Goal: Transaction & Acquisition: Obtain resource

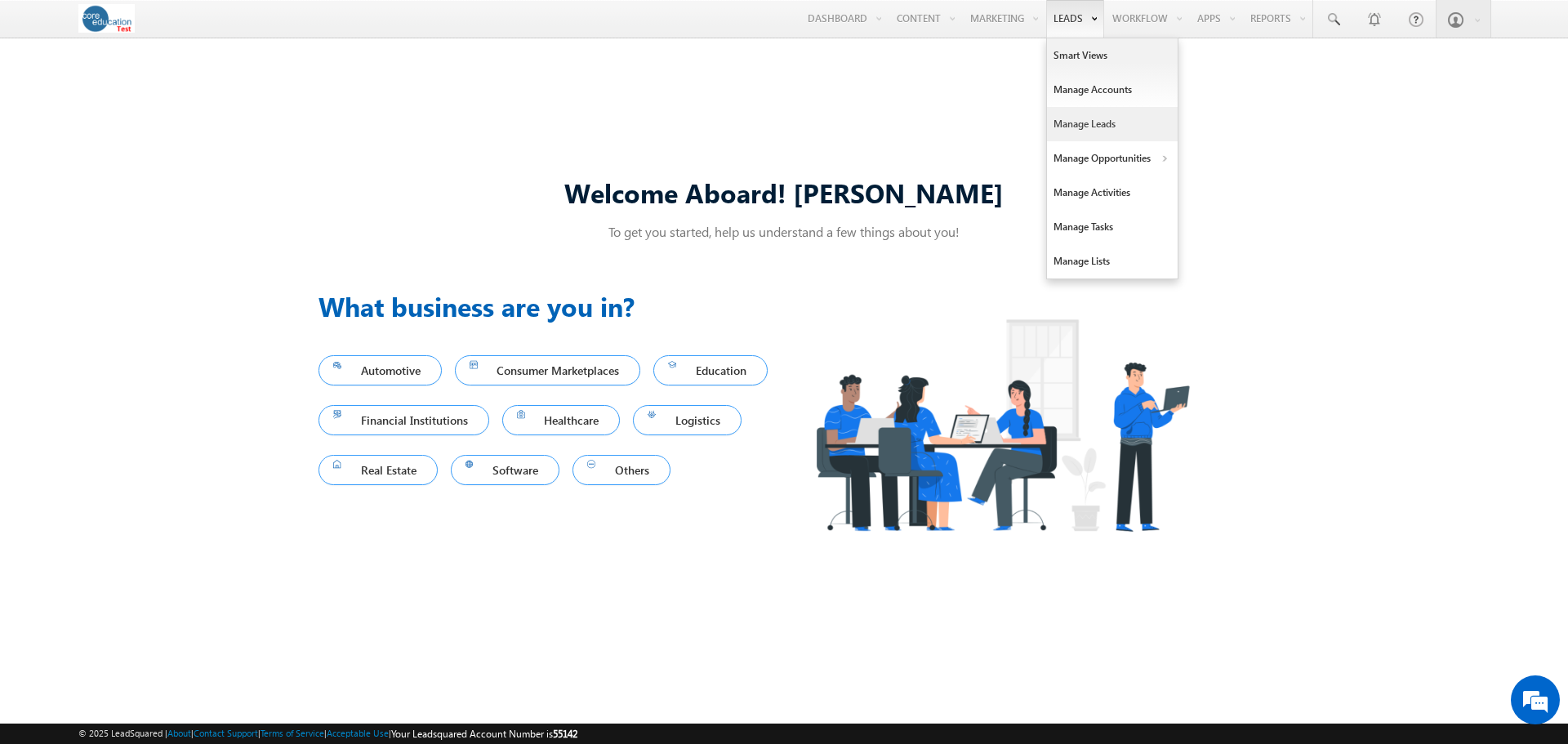
click at [1082, 136] on link "Manage Leads" at bounding box center [1112, 124] width 130 height 35
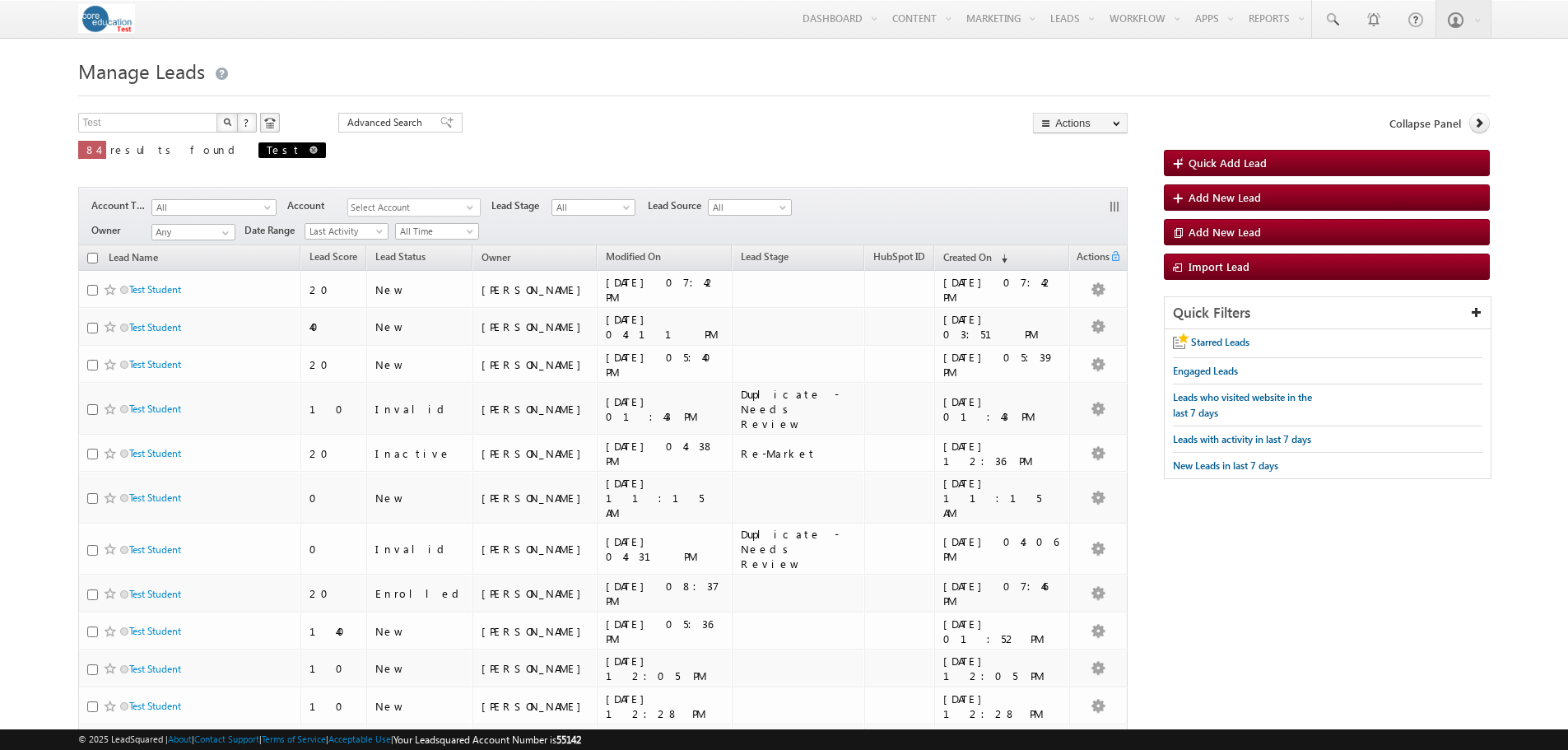
click at [259, 149] on span "Test" at bounding box center [292, 150] width 67 height 16
click at [309, 150] on span at bounding box center [313, 150] width 8 height 8
type input "Search Leads"
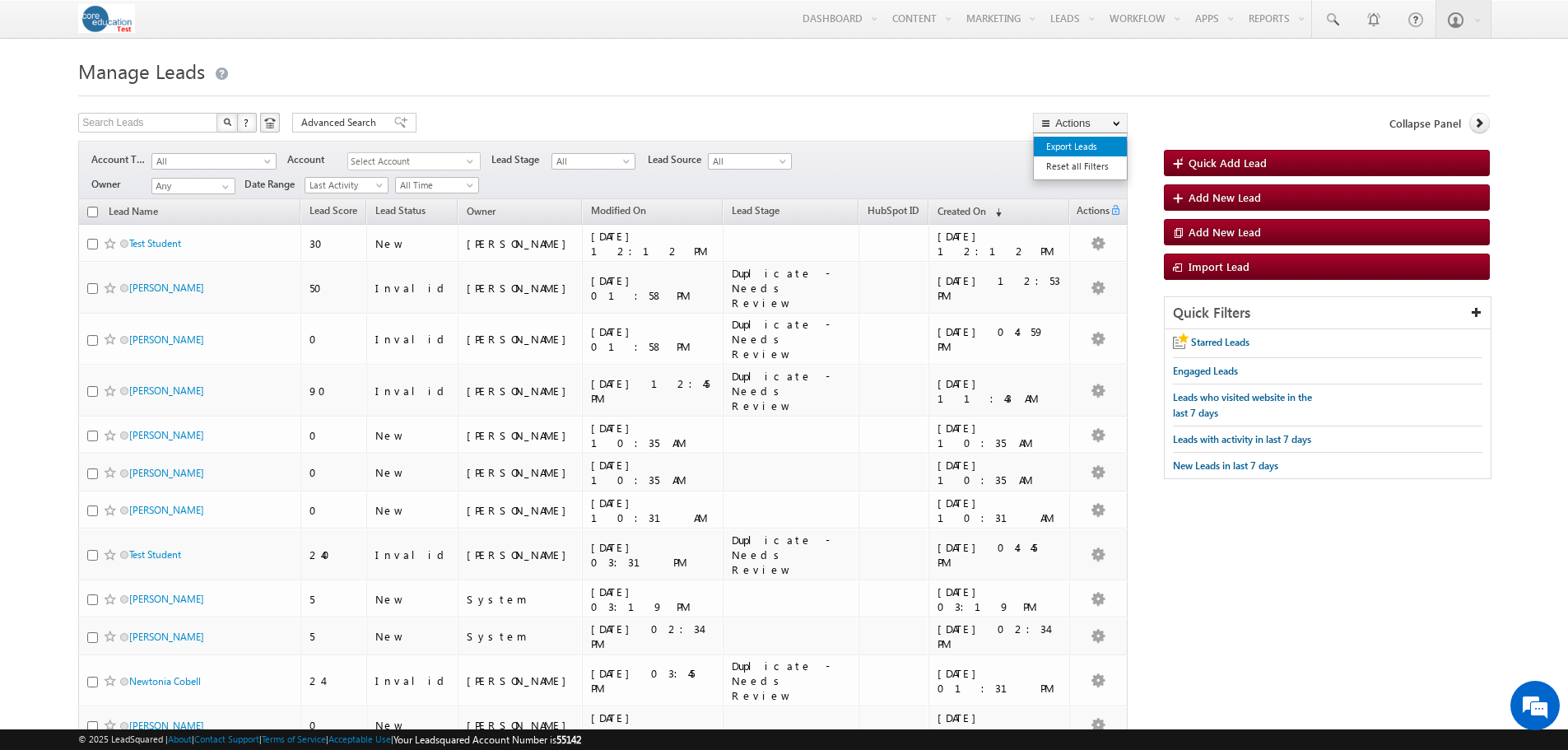
click at [1090, 138] on link "Export Leads" at bounding box center [1081, 146] width 93 height 19
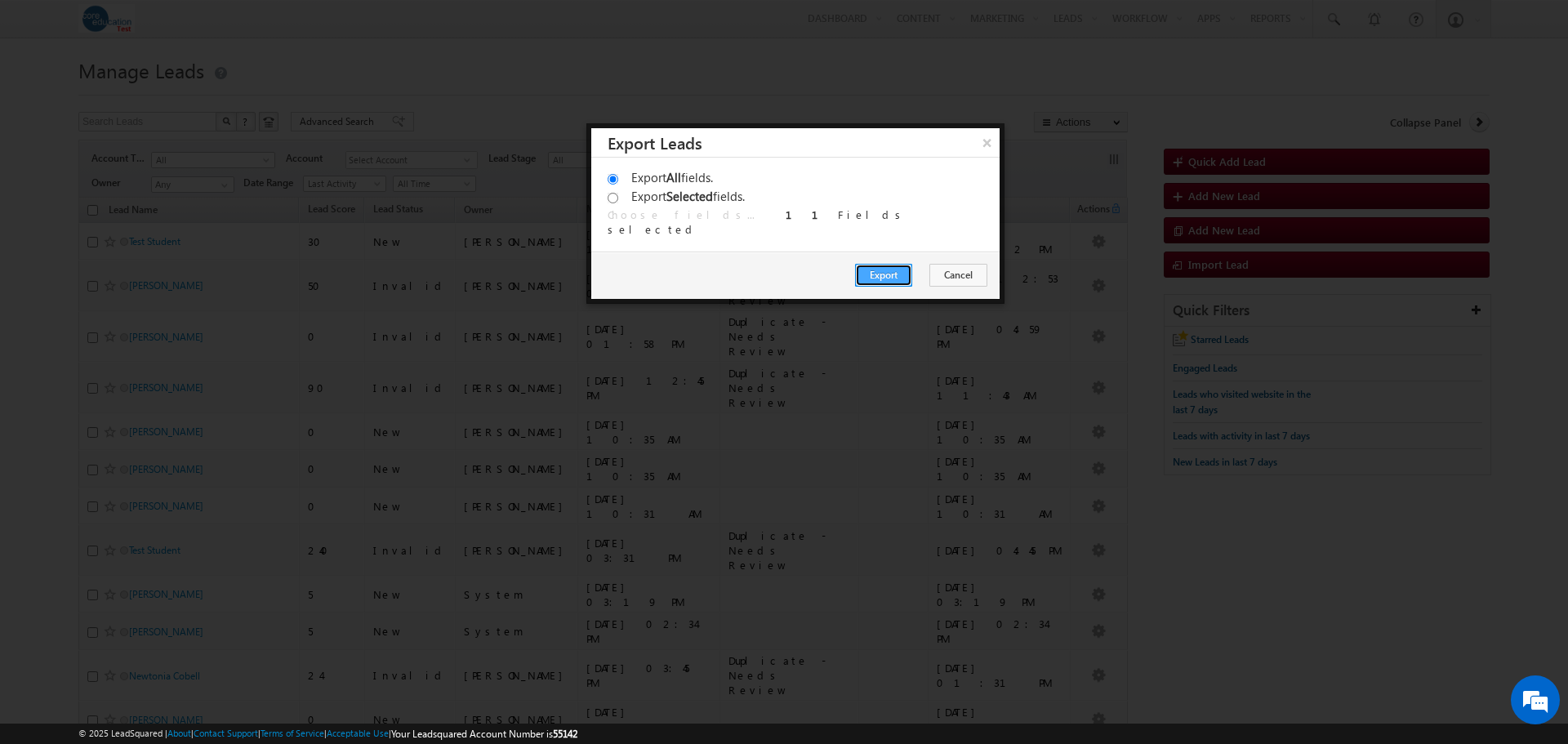
click at [905, 281] on button "Export" at bounding box center [883, 275] width 57 height 23
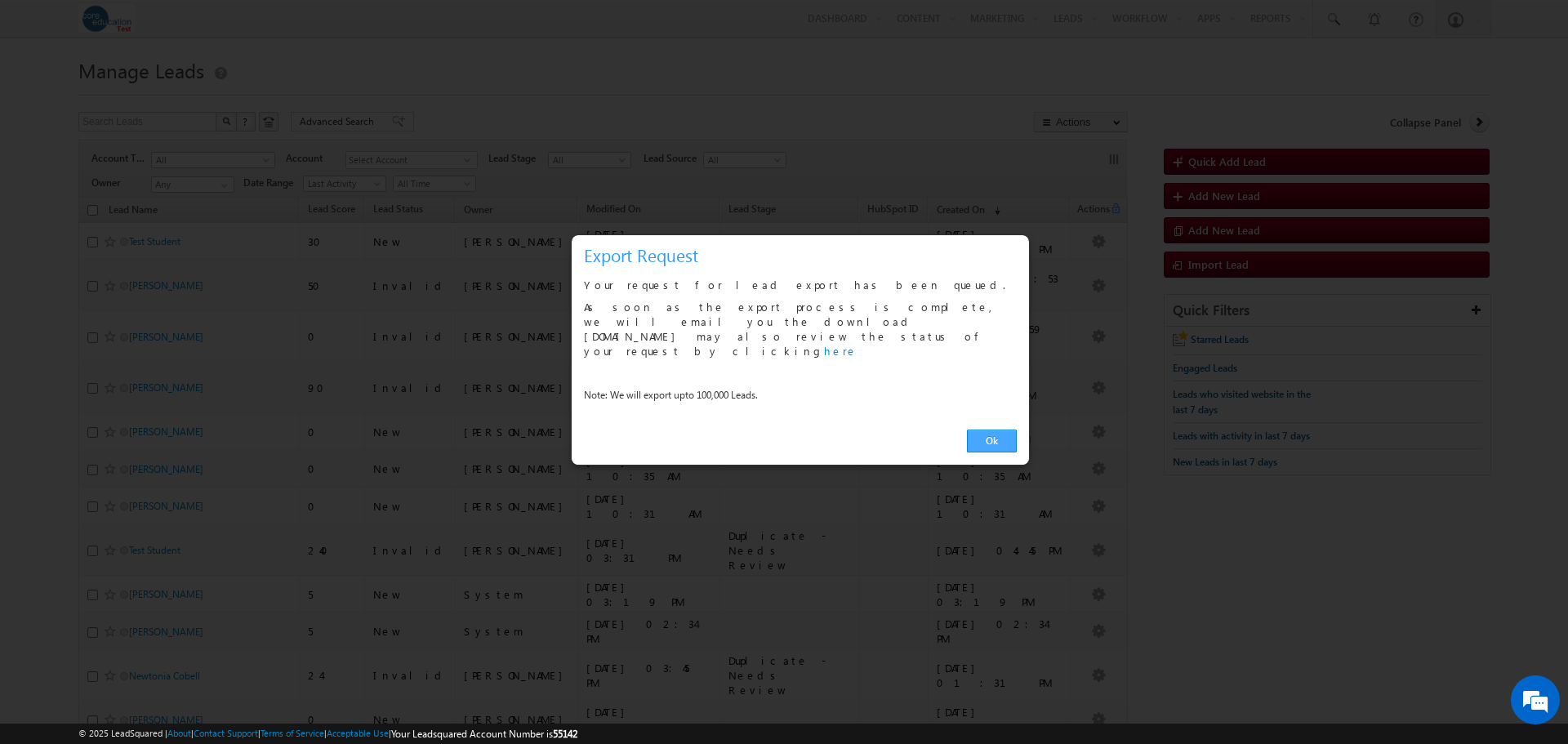
click at [990, 429] on link "Ok" at bounding box center [992, 441] width 50 height 23
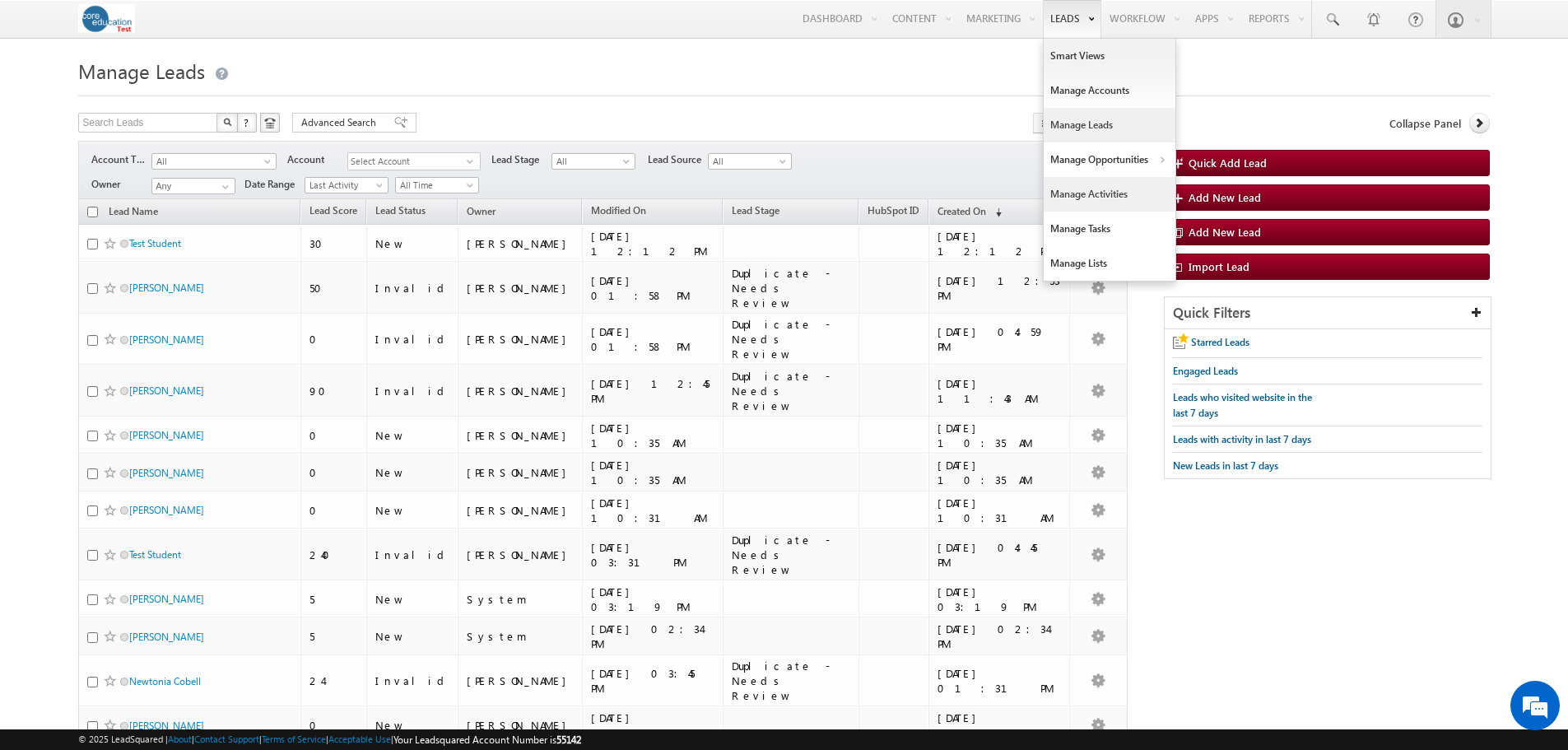
click at [1096, 196] on link "Manage Activities" at bounding box center [1109, 195] width 131 height 35
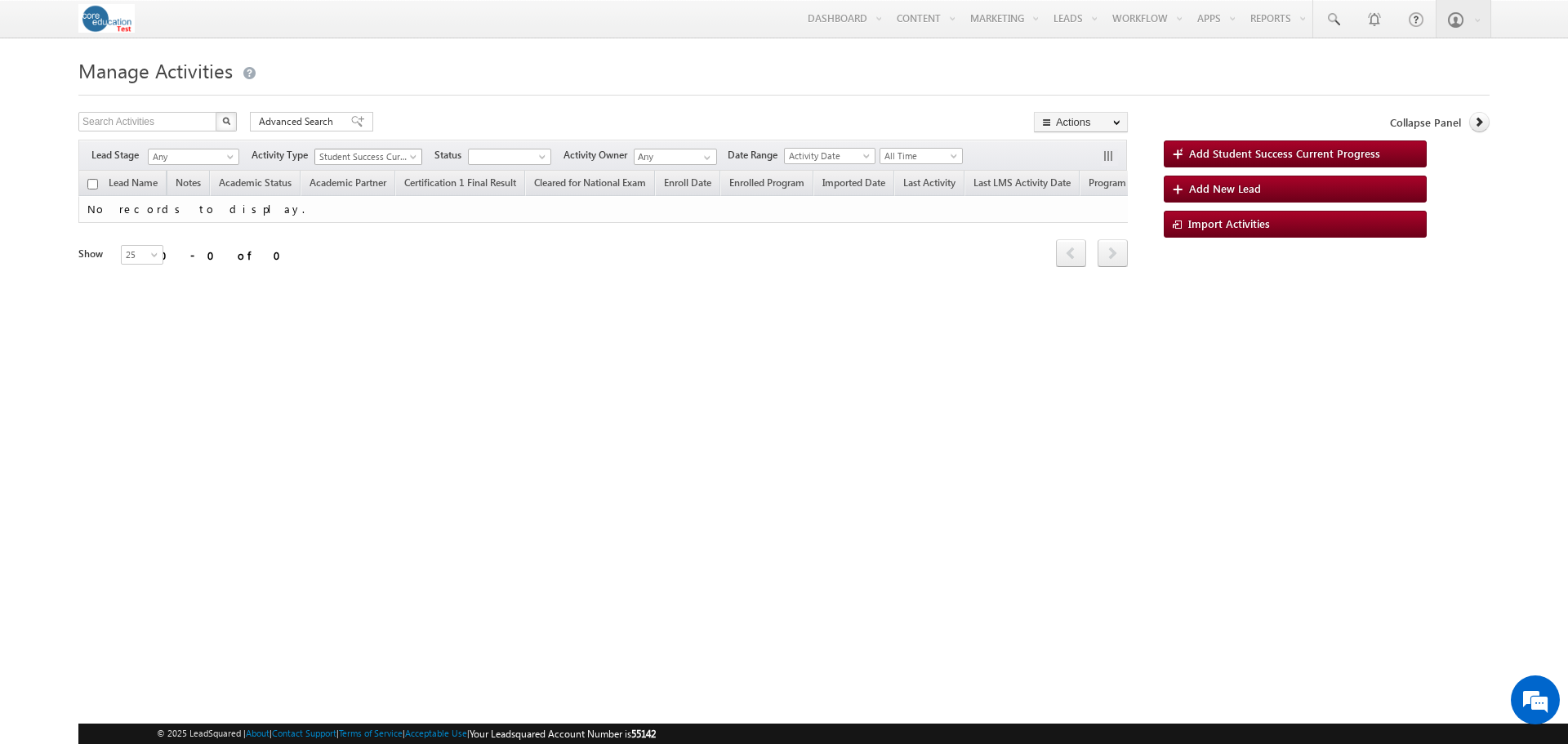
click at [406, 156] on span "Student Success Current Progress" at bounding box center [365, 156] width 98 height 14
click at [348, 207] on link "RFI Activity" at bounding box center [370, 201] width 107 height 13
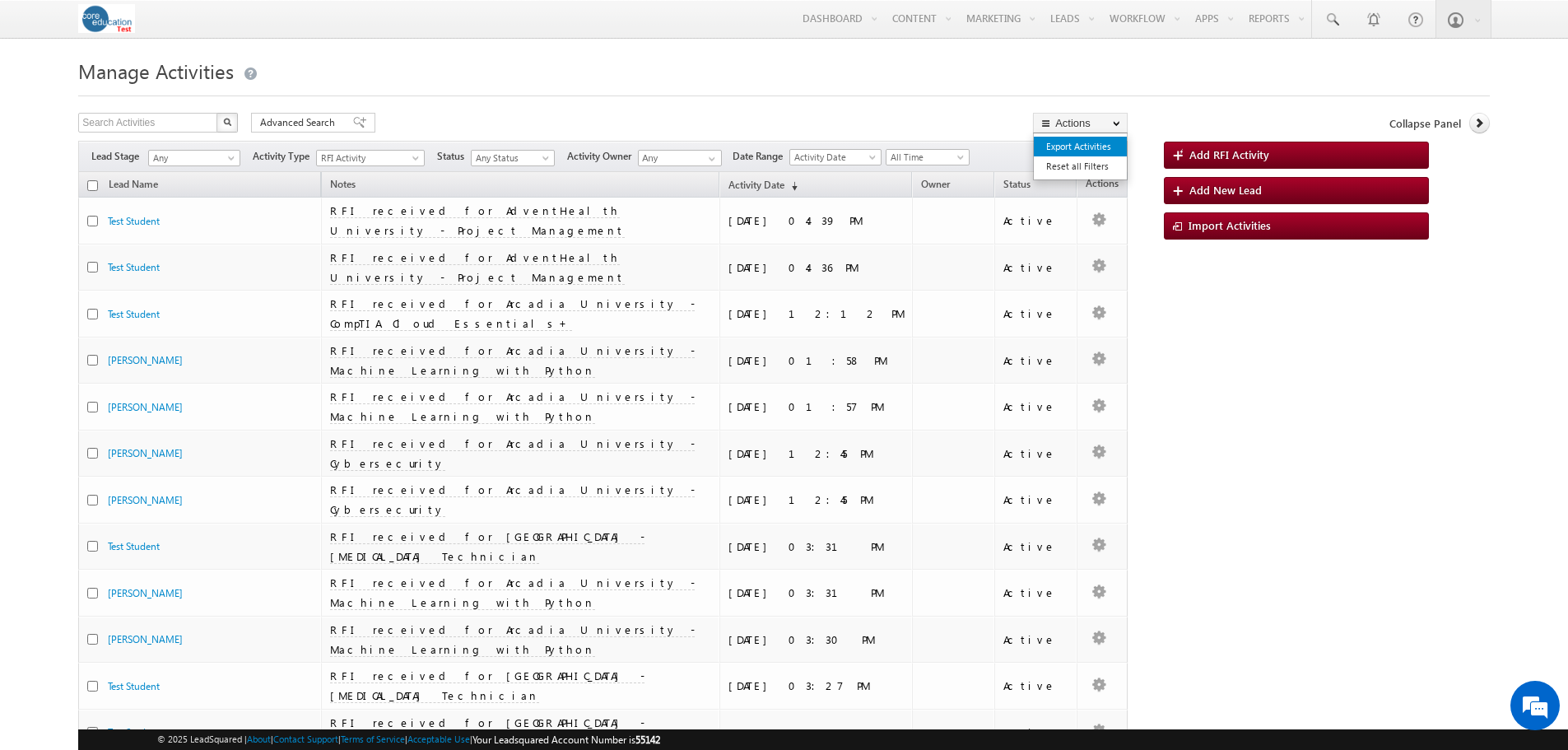
click at [1085, 150] on link "Export Activities" at bounding box center [1081, 146] width 93 height 19
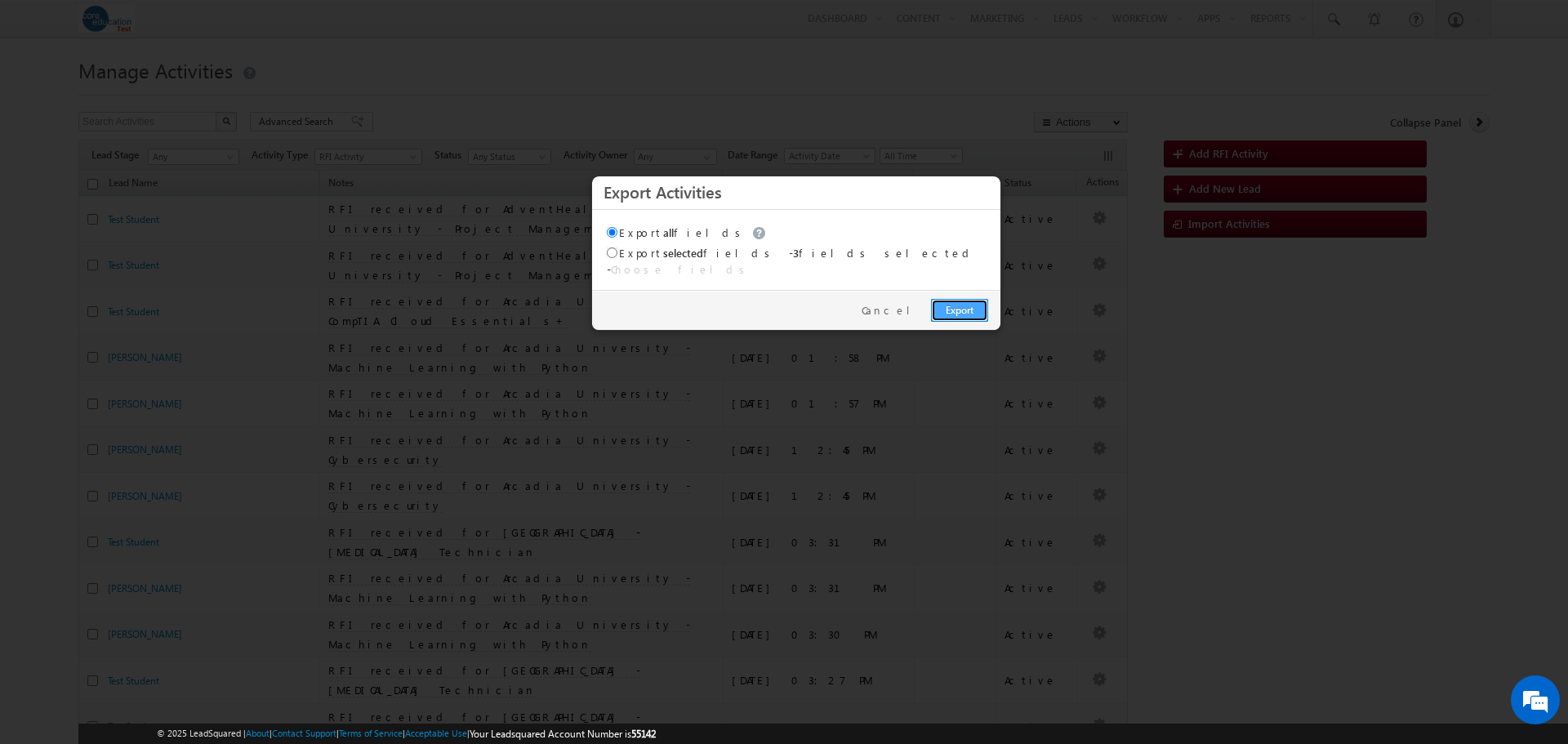
click at [962, 303] on link "Export" at bounding box center [959, 311] width 57 height 23
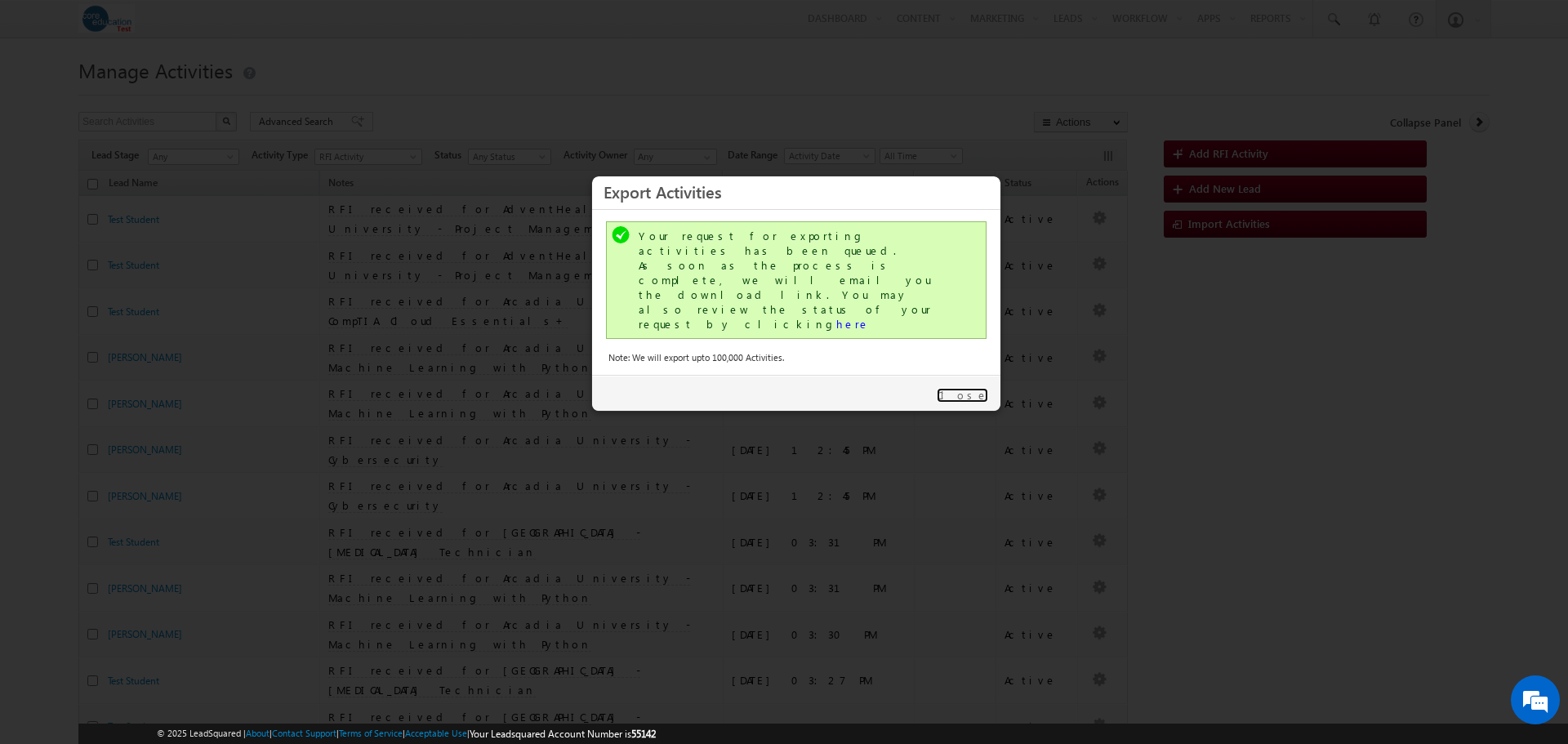
click at [985, 388] on link "Close" at bounding box center [962, 395] width 51 height 14
